Goal: Task Accomplishment & Management: Use online tool/utility

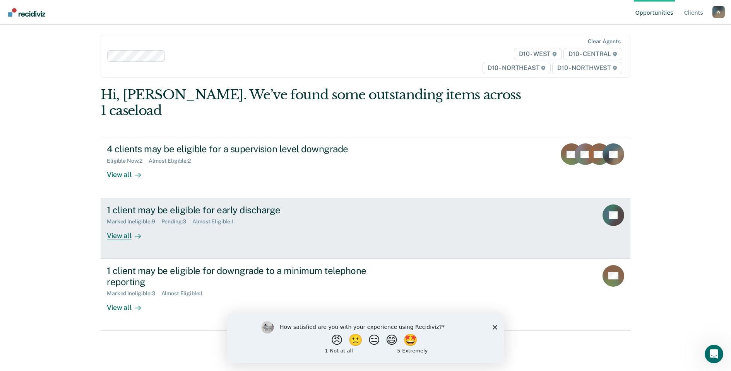
scroll to position [3, 0]
click at [112, 225] on div "View all" at bounding box center [128, 232] width 43 height 15
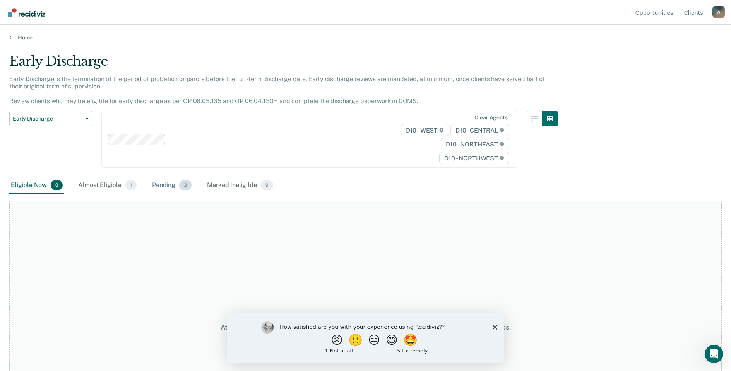
click at [168, 184] on div "Pending 3" at bounding box center [172, 185] width 43 height 17
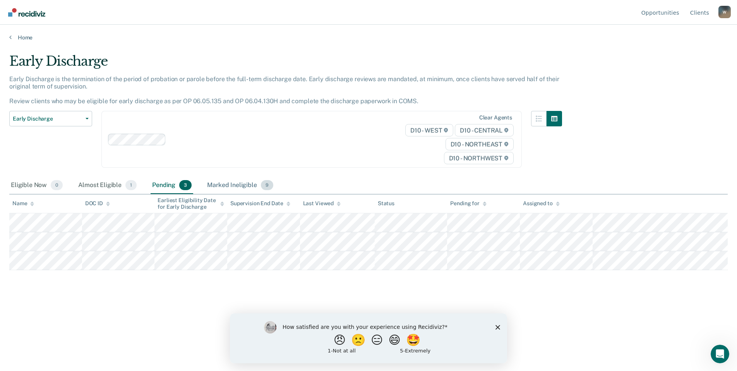
click at [223, 183] on div "Marked Ineligible 9" at bounding box center [239, 185] width 69 height 17
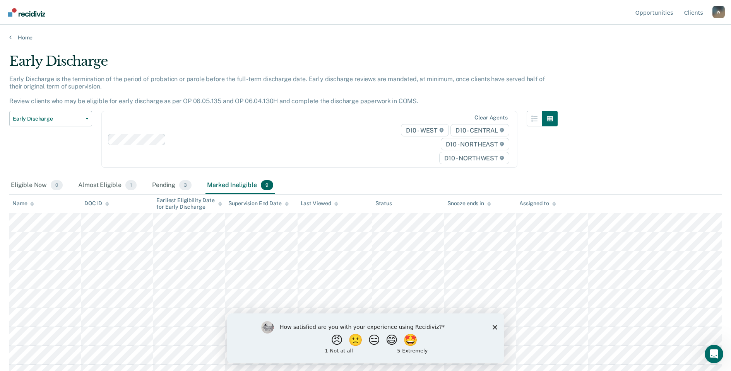
scroll to position [13, 0]
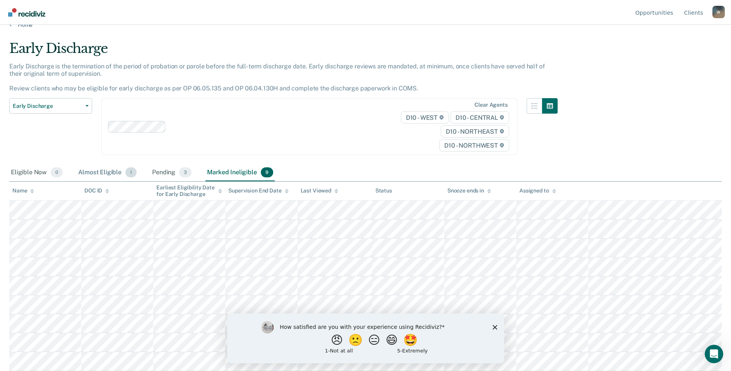
click at [105, 174] on div "Almost Eligible 1" at bounding box center [108, 172] width 62 height 17
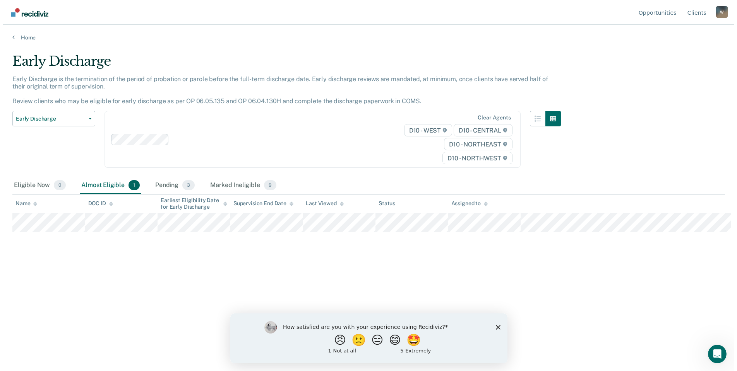
scroll to position [0, 0]
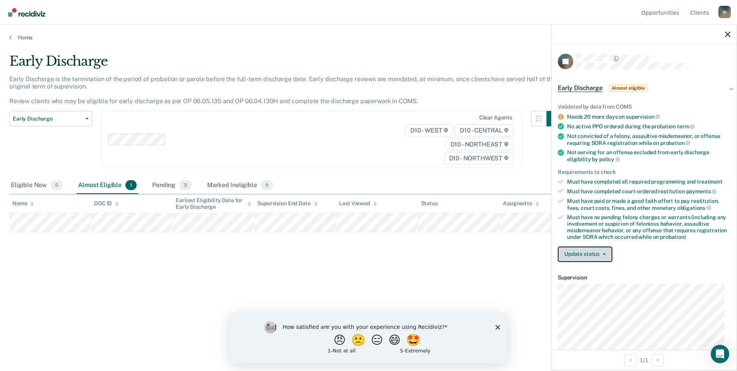
click at [599, 255] on button "Update status" at bounding box center [585, 254] width 55 height 15
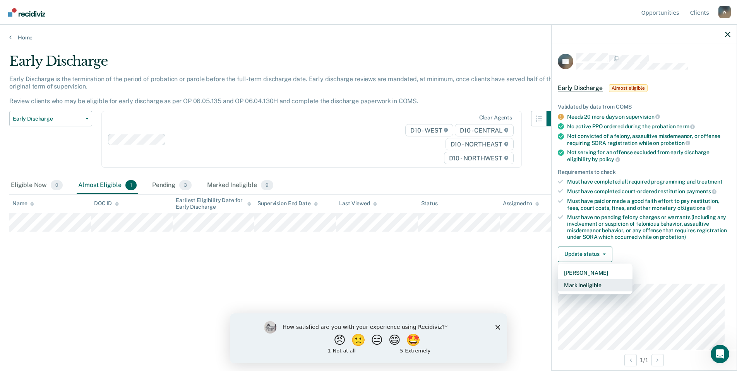
click at [591, 284] on button "Mark Ineligible" at bounding box center [595, 285] width 75 height 12
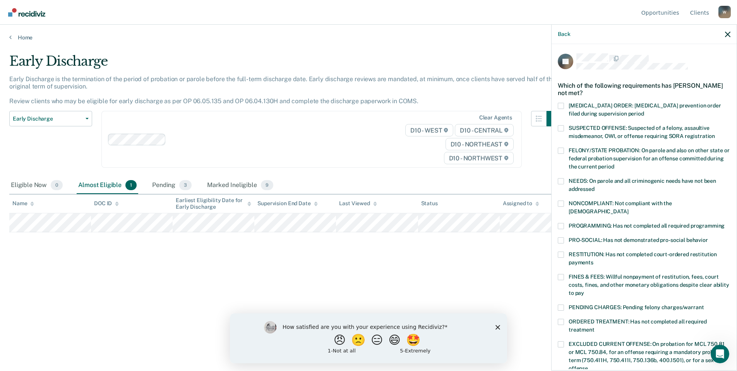
click at [562, 223] on span at bounding box center [561, 226] width 6 height 6
click at [724, 223] on input "PROGRAMMING: Has not completed all required programming" at bounding box center [724, 223] width 0 height 0
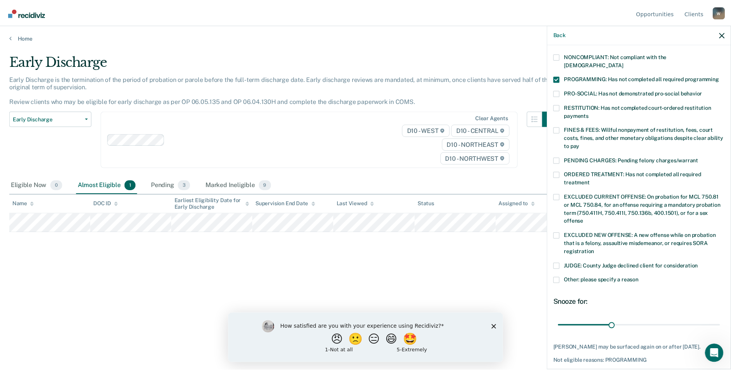
scroll to position [169, 0]
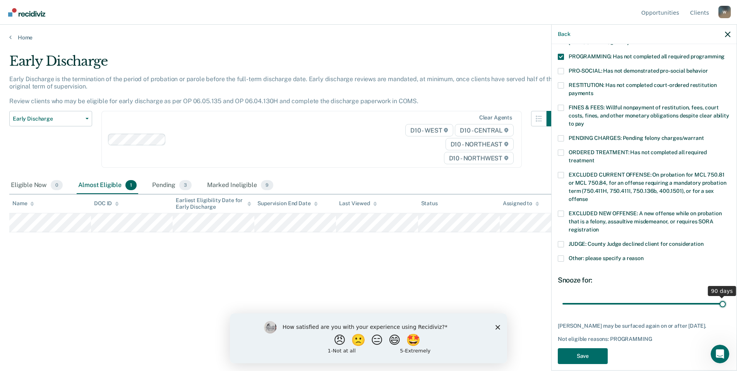
drag, startPoint x: 614, startPoint y: 295, endPoint x: 726, endPoint y: 312, distance: 113.5
type input "90"
click at [725, 311] on input "range" at bounding box center [643, 304] width 163 height 14
drag, startPoint x: 587, startPoint y: 346, endPoint x: 582, endPoint y: 353, distance: 8.3
click at [587, 349] on button "Save" at bounding box center [583, 357] width 50 height 16
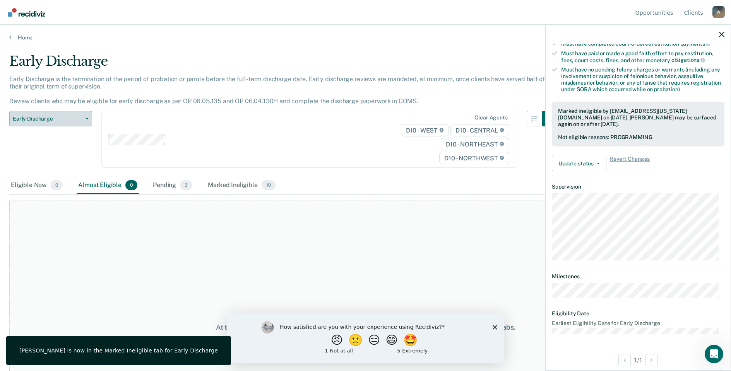
scroll to position [147, 0]
click at [85, 116] on button "Early Discharge" at bounding box center [50, 118] width 83 height 15
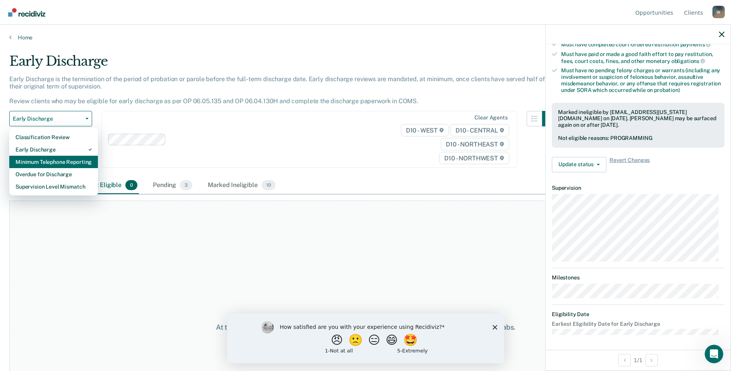
click at [48, 165] on div "Minimum Telephone Reporting" at bounding box center [53, 162] width 76 height 12
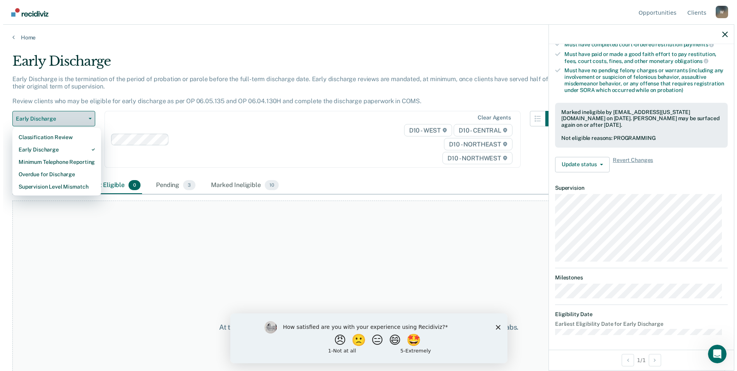
scroll to position [12, 0]
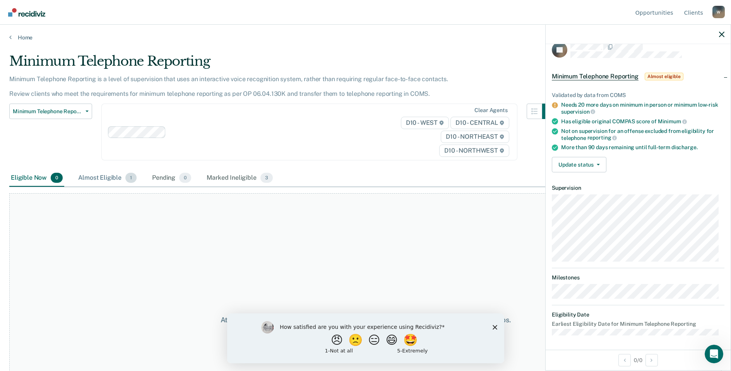
click at [98, 176] on div "Almost Eligible 1" at bounding box center [108, 178] width 62 height 17
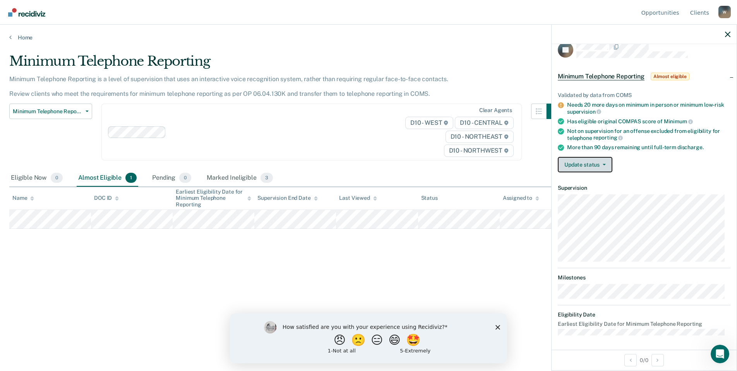
click at [602, 160] on button "Update status" at bounding box center [585, 164] width 55 height 15
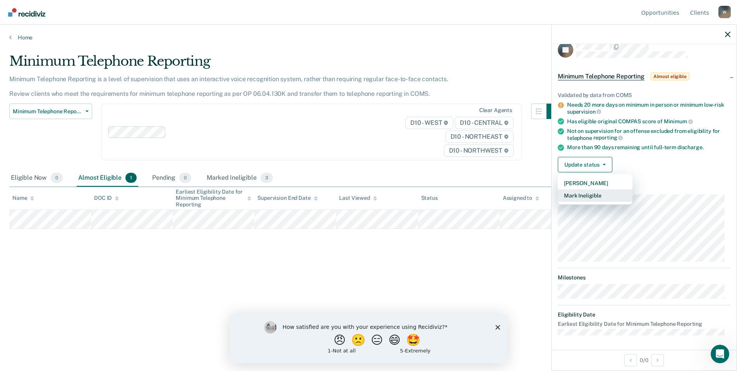
click at [581, 197] on button "Mark Ineligible" at bounding box center [595, 196] width 75 height 12
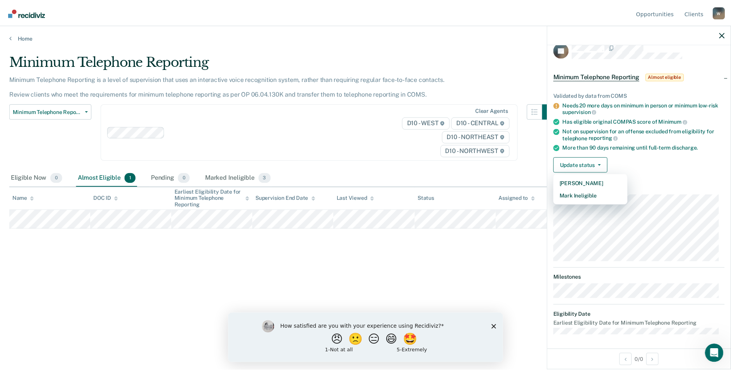
scroll to position [0, 0]
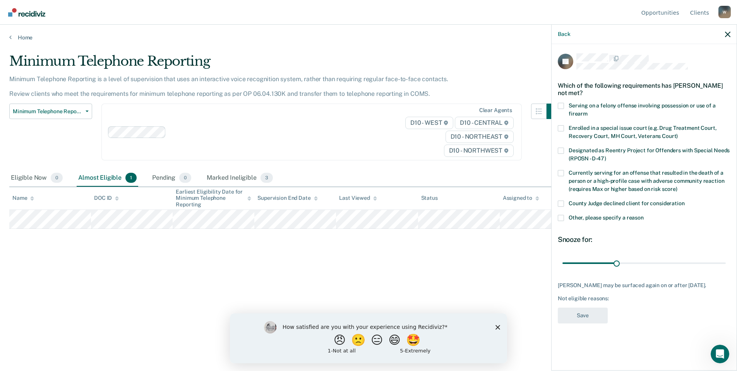
click at [561, 215] on span at bounding box center [561, 218] width 6 height 6
click at [643, 215] on input "Other, please specify a reason" at bounding box center [643, 215] width 0 height 0
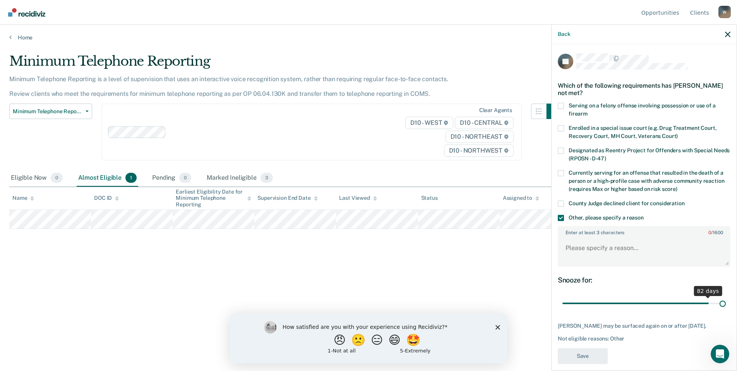
drag, startPoint x: 612, startPoint y: 301, endPoint x: 737, endPoint y: 320, distance: 126.8
type input "90"
click at [725, 311] on input "range" at bounding box center [643, 304] width 163 height 14
click at [584, 252] on textarea "Enter at least 3 characters 0 / 1600" at bounding box center [643, 252] width 171 height 29
type textarea "Def is having testing issues"
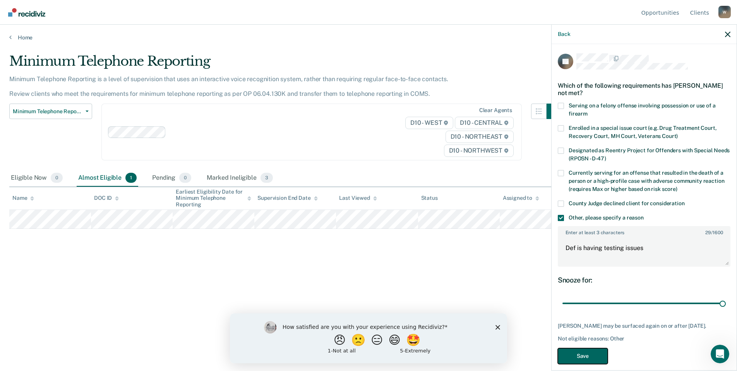
click at [579, 356] on button "Save" at bounding box center [583, 357] width 50 height 16
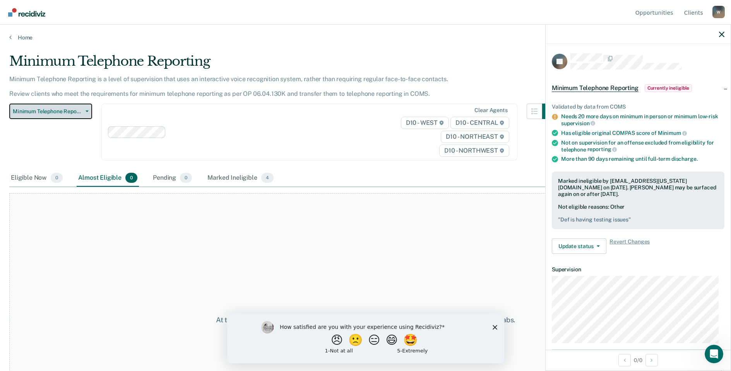
click at [85, 112] on span "button" at bounding box center [85, 112] width 6 height 2
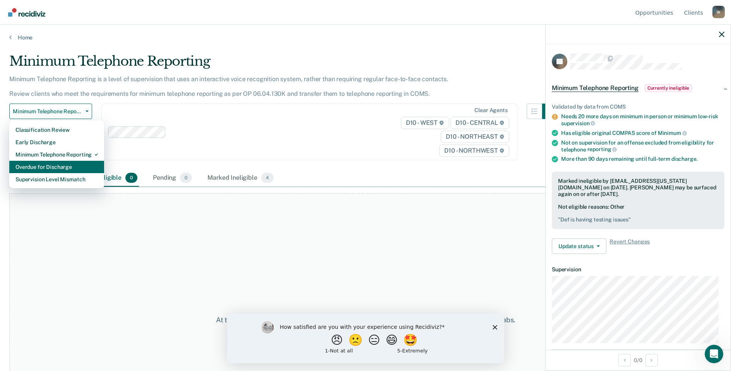
click at [59, 163] on div "Overdue for Discharge" at bounding box center [56, 167] width 82 height 12
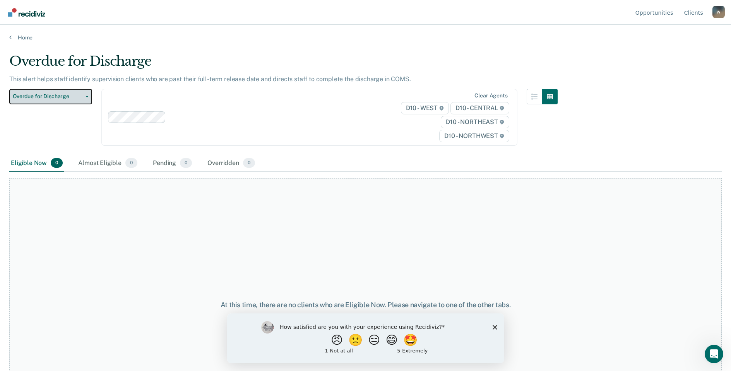
click at [88, 96] on icon "button" at bounding box center [87, 97] width 3 height 2
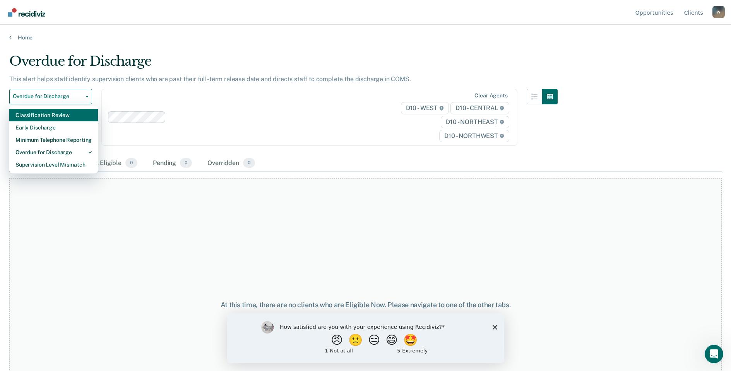
click at [58, 116] on div "Classification Review" at bounding box center [53, 115] width 76 height 12
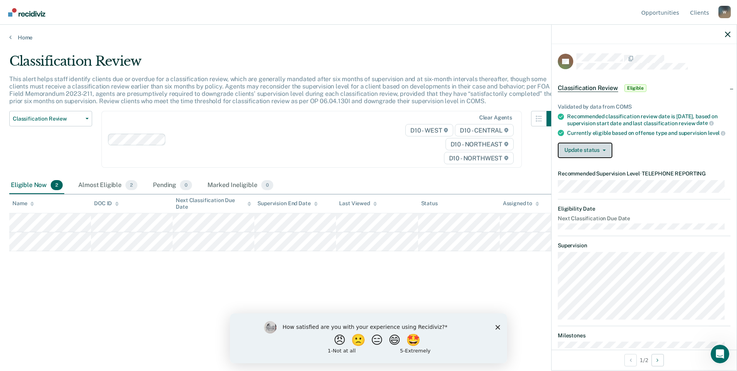
click at [595, 152] on button "Update status" at bounding box center [585, 150] width 55 height 15
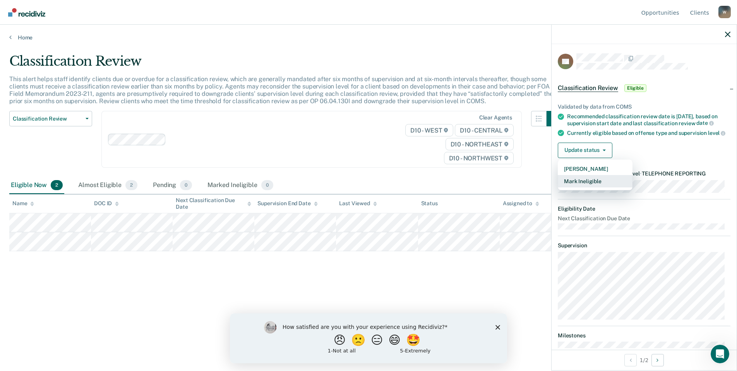
click at [590, 188] on button "Mark Ineligible" at bounding box center [595, 181] width 75 height 12
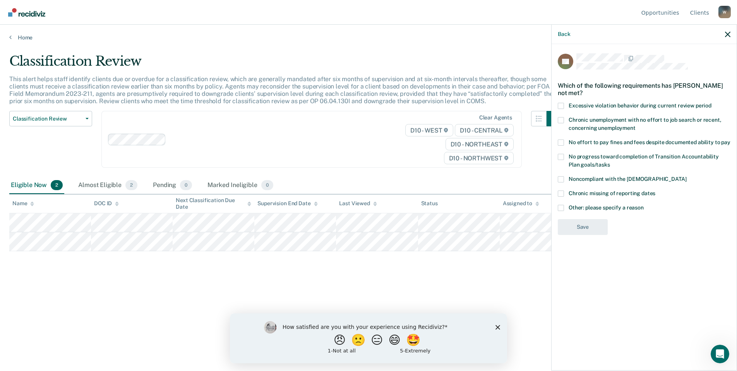
click at [564, 207] on label "Other: please specify a reason" at bounding box center [644, 209] width 173 height 8
click at [643, 205] on input "Other: please specify a reason" at bounding box center [643, 205] width 0 height 0
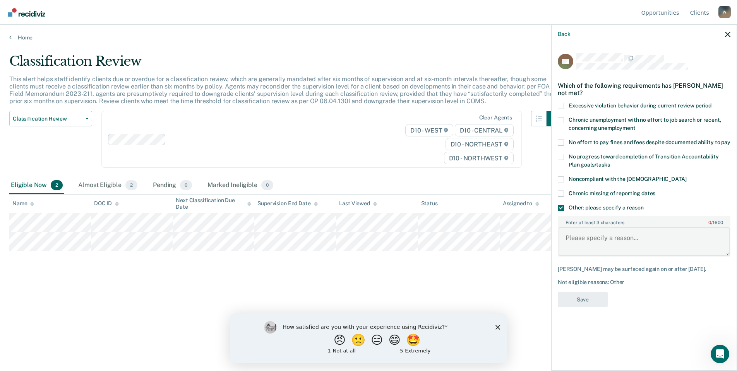
click at [576, 238] on textarea "Enter at least 3 characters 0 / 1600" at bounding box center [643, 242] width 171 height 29
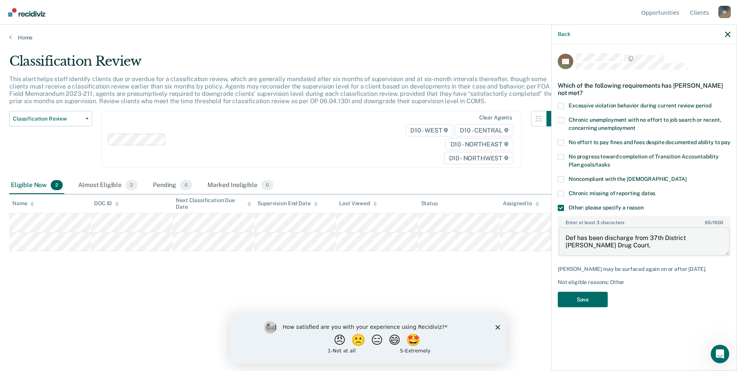
type textarea "Def has been discharge from 37th District [PERSON_NAME] Drug Court."
click at [727, 32] on icon "button" at bounding box center [727, 34] width 5 height 5
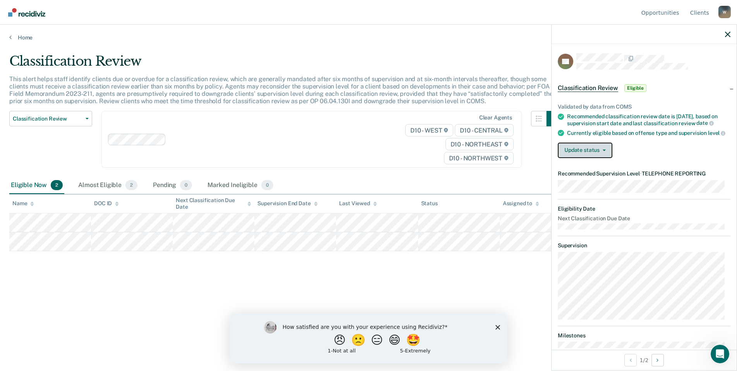
click at [607, 155] on button "Update status" at bounding box center [585, 150] width 55 height 15
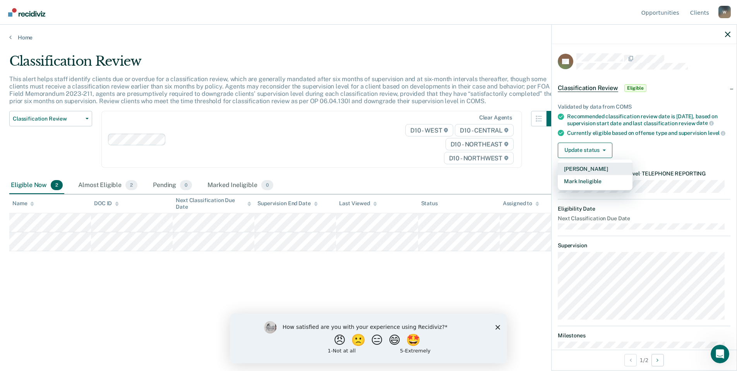
click at [578, 175] on button "[PERSON_NAME]" at bounding box center [595, 169] width 75 height 12
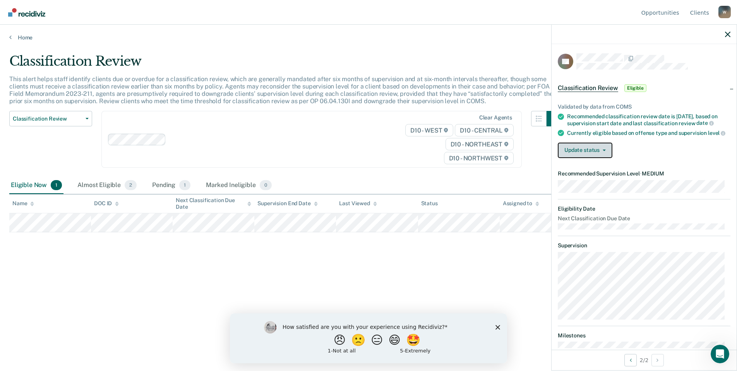
click at [610, 156] on button "Update status" at bounding box center [585, 150] width 55 height 15
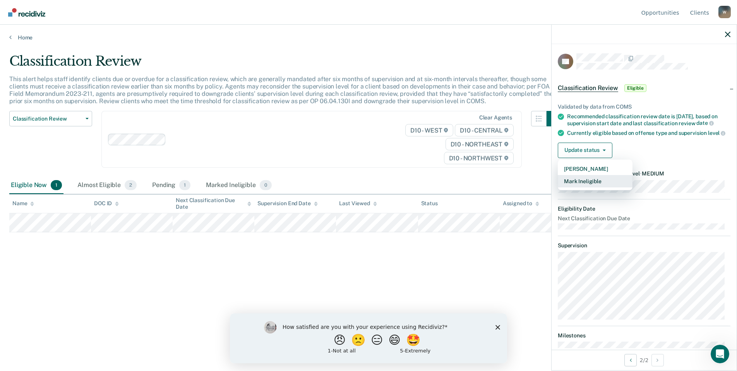
click at [589, 188] on button "Mark Ineligible" at bounding box center [595, 181] width 75 height 12
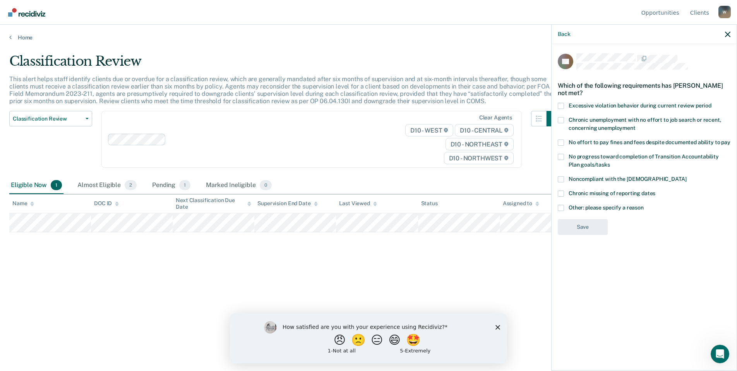
click at [561, 206] on span at bounding box center [561, 208] width 6 height 6
click at [643, 205] on input "Other: please specify a reason" at bounding box center [643, 205] width 0 height 0
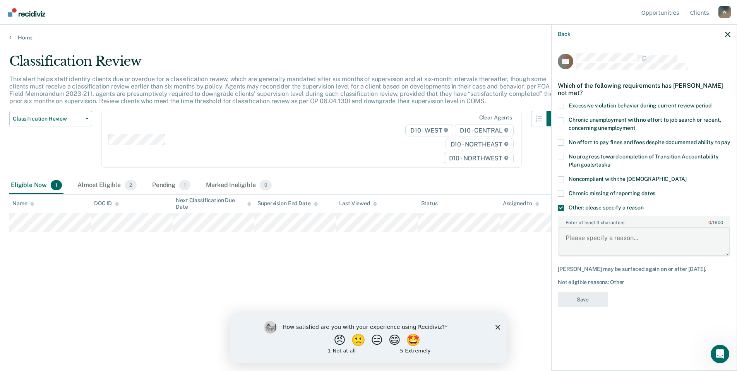
click at [576, 238] on textarea "Enter at least 3 characters 0 / 1600" at bounding box center [643, 242] width 171 height 29
type textarea "Def is currently in [GEOGRAPHIC_DATA] for 12 months"
click at [587, 296] on button "Save" at bounding box center [583, 300] width 50 height 16
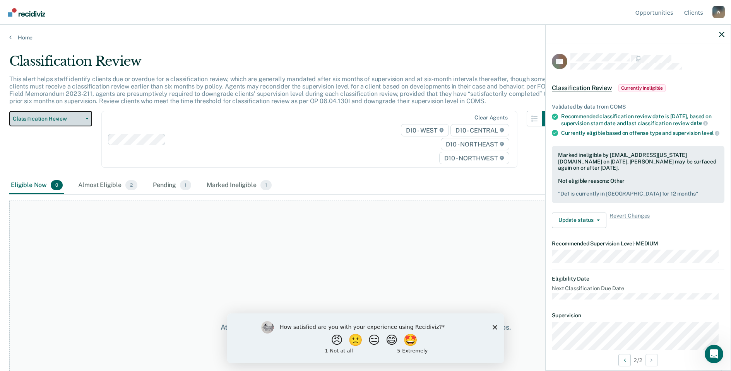
click at [87, 117] on button "Classification Review" at bounding box center [50, 118] width 83 height 15
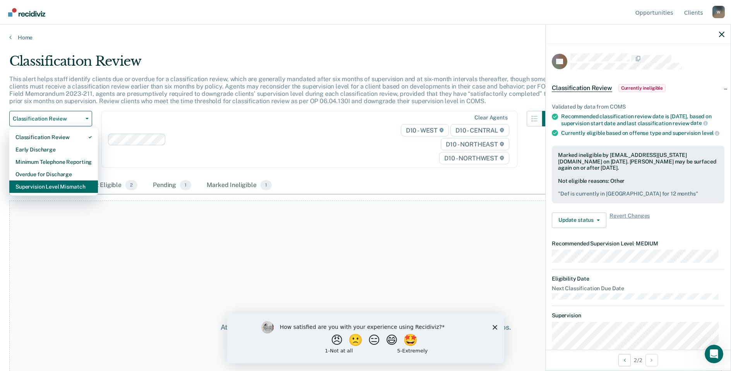
click at [27, 189] on div "Supervision Level Mismatch" at bounding box center [53, 187] width 76 height 12
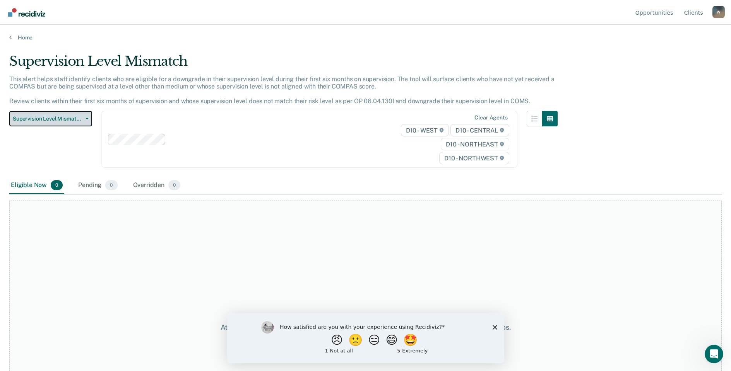
click at [89, 119] on button "Supervision Level Mismatch" at bounding box center [50, 118] width 83 height 15
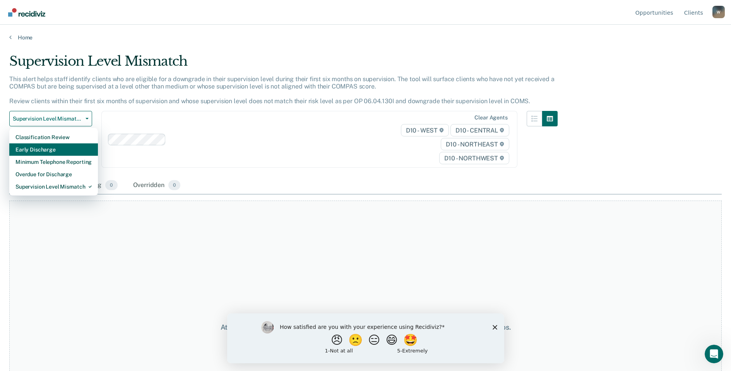
click at [47, 149] on div "Early Discharge" at bounding box center [53, 150] width 76 height 12
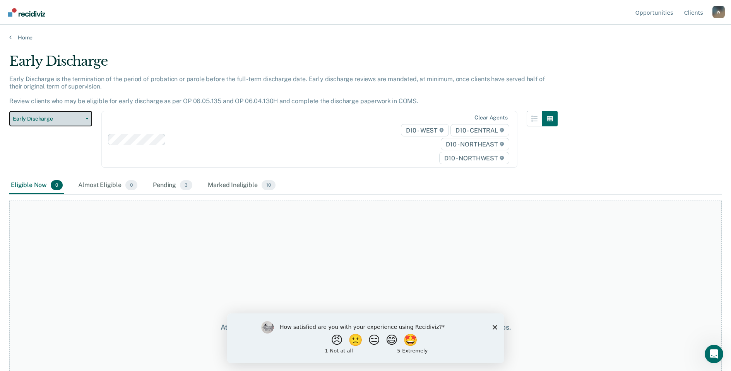
click at [86, 120] on icon "button" at bounding box center [87, 119] width 3 height 2
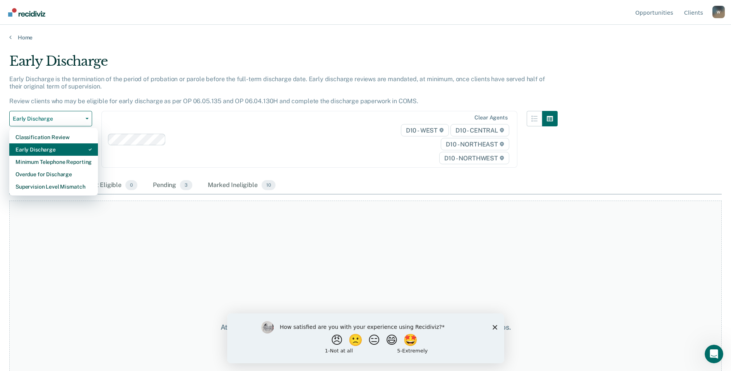
click at [49, 155] on div "Early Discharge" at bounding box center [53, 150] width 76 height 12
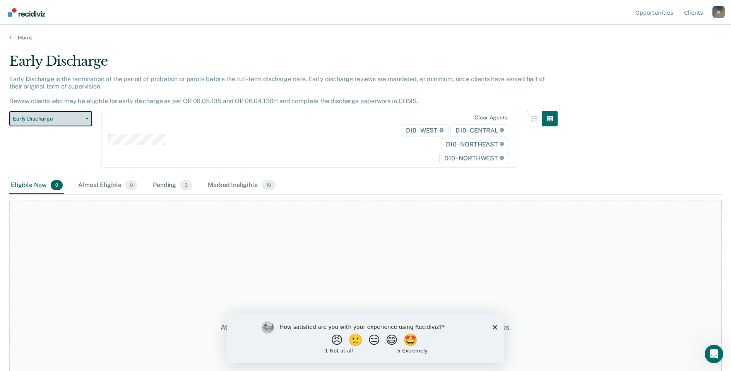
click at [85, 116] on button "Early Discharge" at bounding box center [50, 118] width 83 height 15
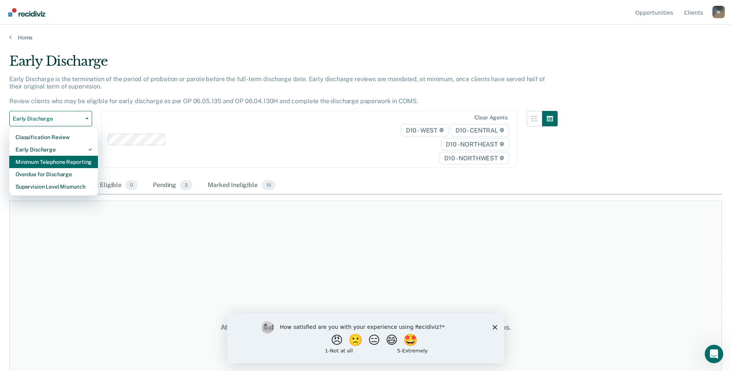
click at [63, 164] on div "Minimum Telephone Reporting" at bounding box center [53, 162] width 76 height 12
